Goal: Task Accomplishment & Management: Complete application form

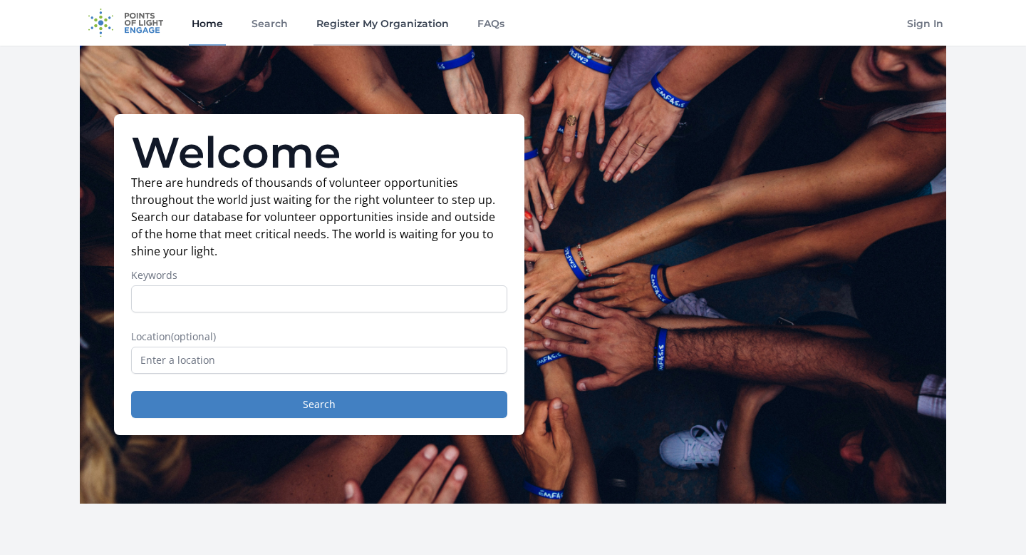
click at [354, 34] on link "Register My Organization" at bounding box center [383, 23] width 138 height 46
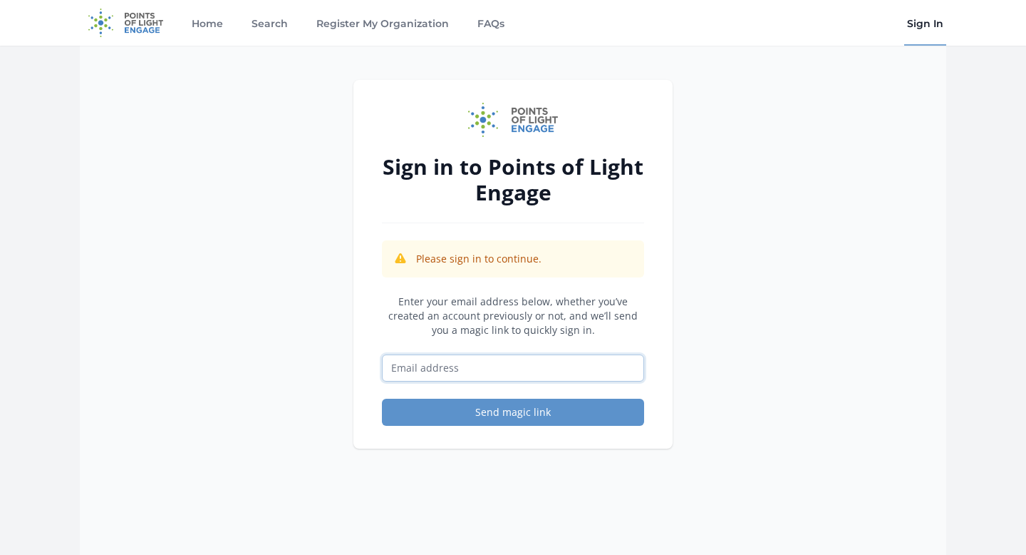
click at [435, 363] on input "Email address" at bounding box center [513, 367] width 262 height 27
type input "[EMAIL_ADDRESS][DOMAIN_NAME]"
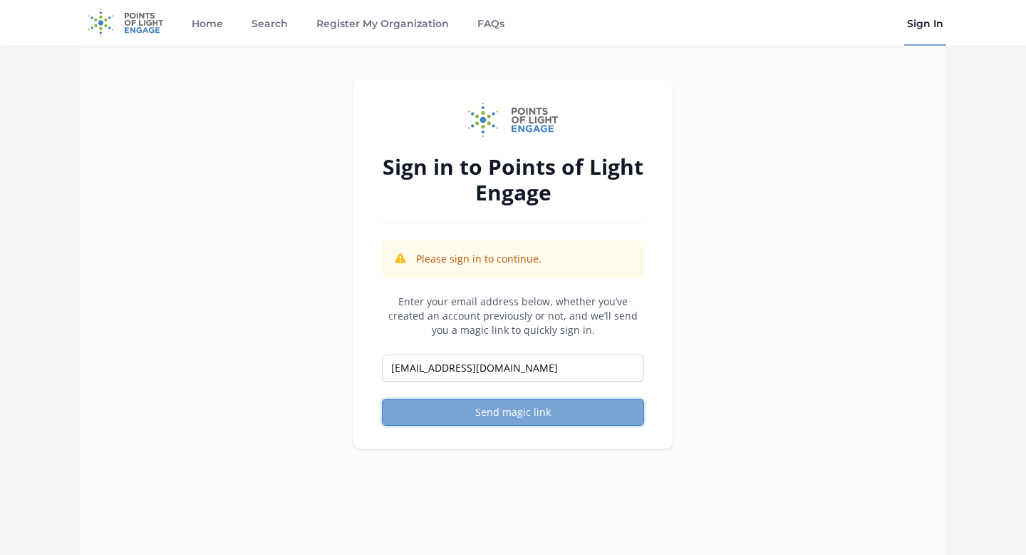
click at [488, 413] on button "Send magic link" at bounding box center [513, 411] width 262 height 27
